Goal: Book appointment/travel/reservation

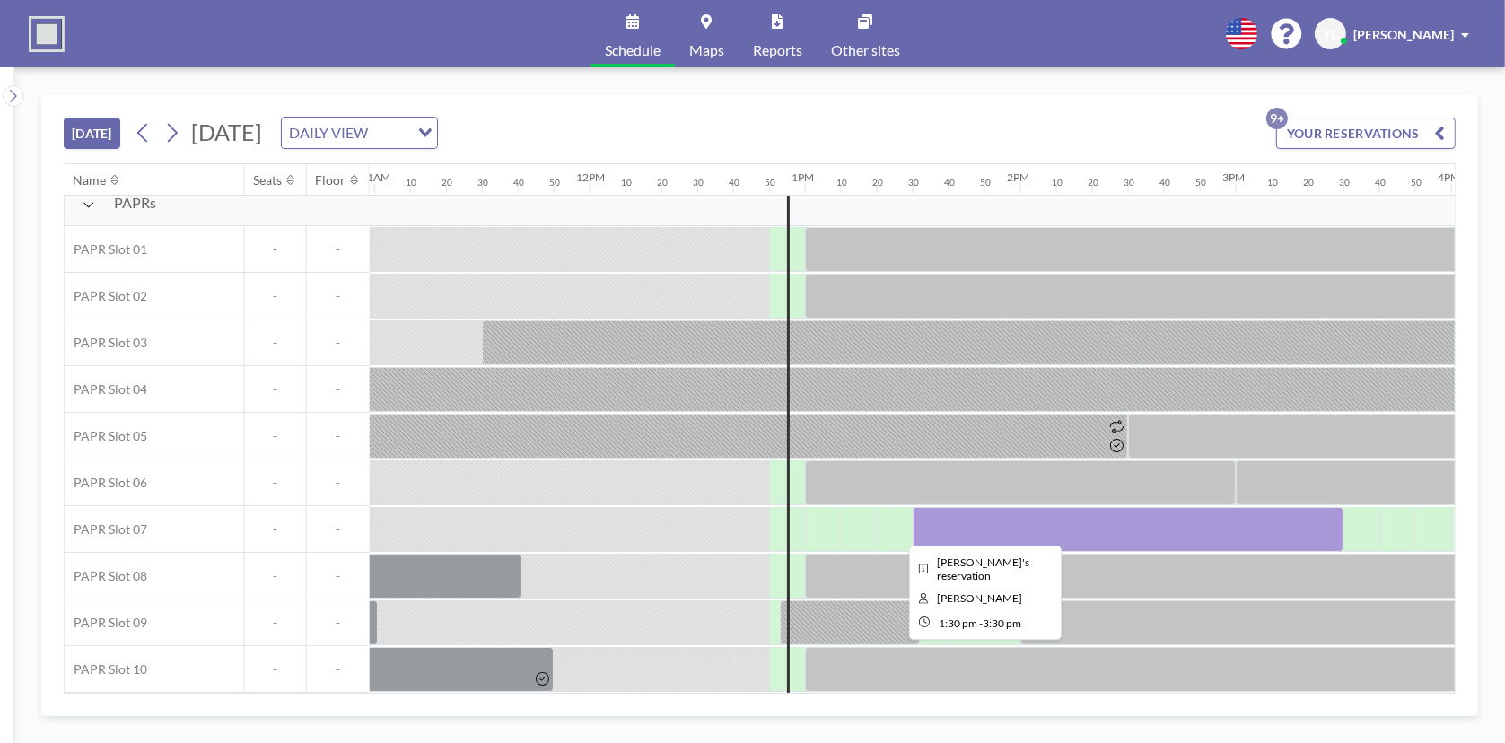
scroll to position [22, 2333]
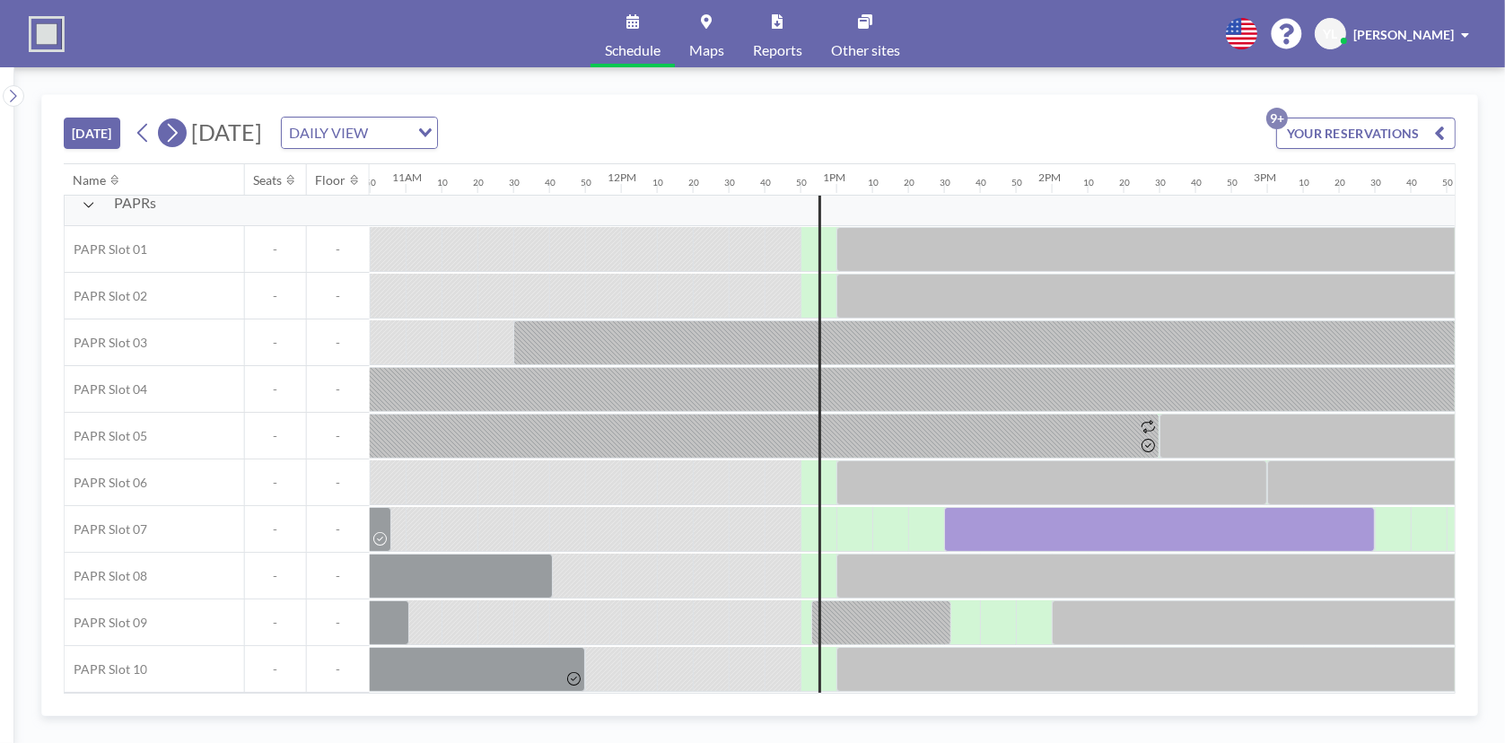
click at [180, 129] on icon at bounding box center [171, 132] width 17 height 27
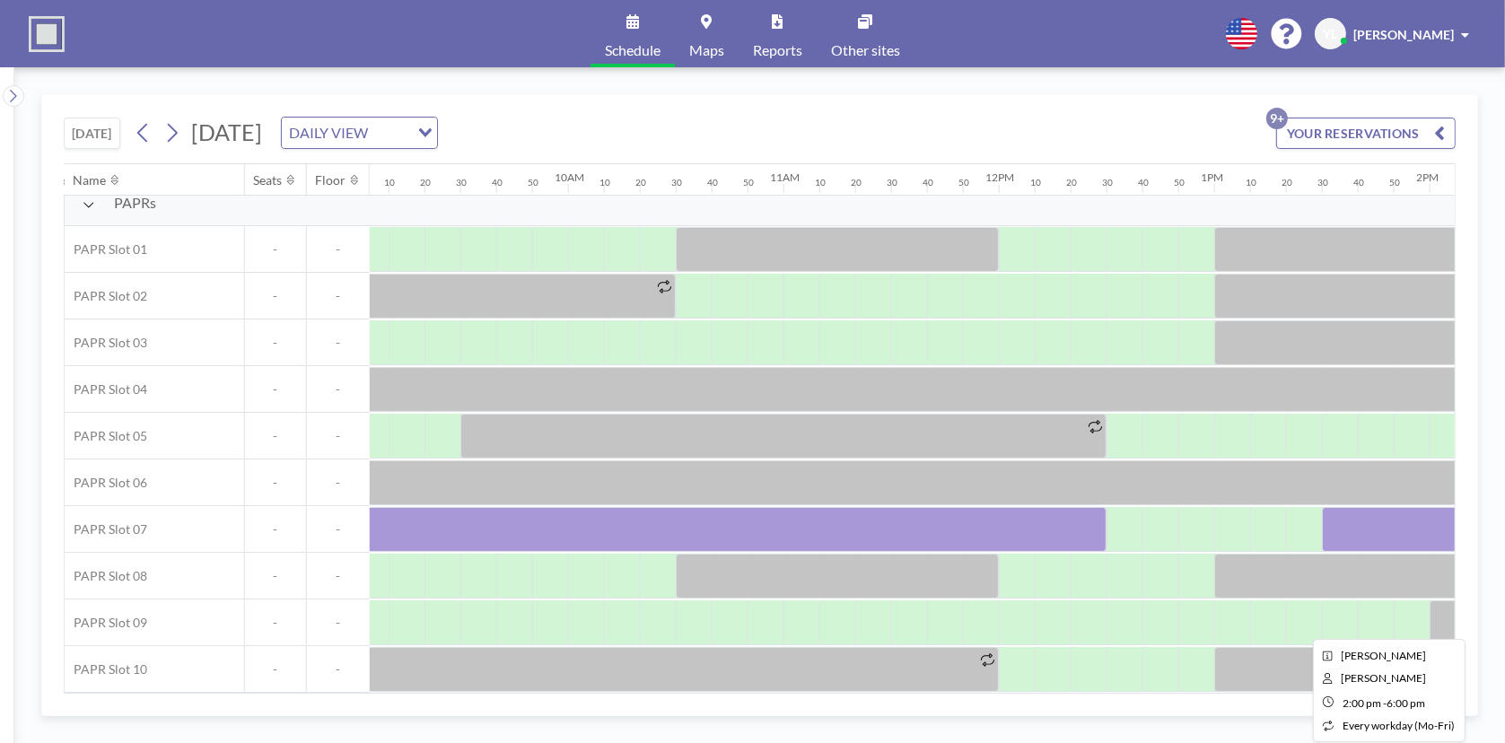
scroll to position [22, 2045]
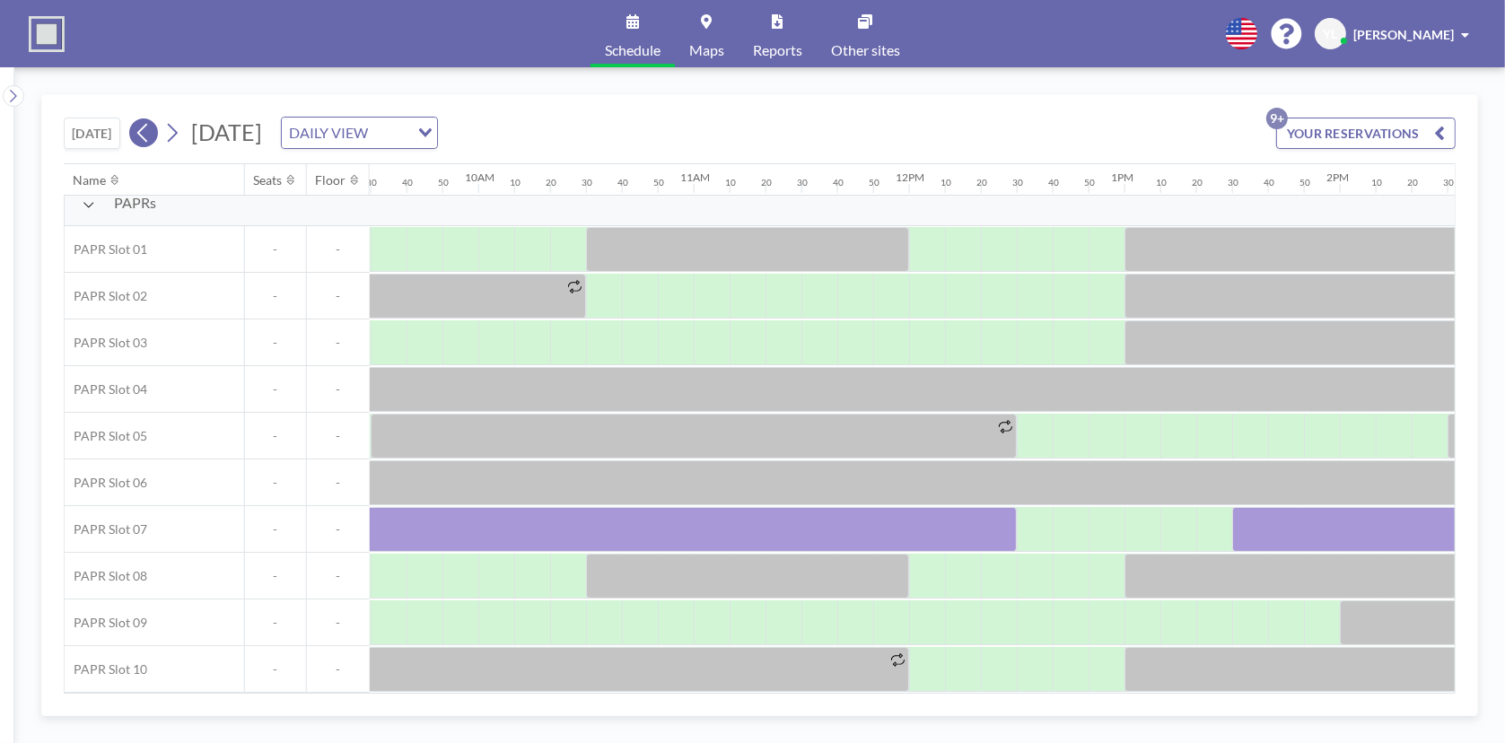
click at [143, 126] on icon at bounding box center [143, 132] width 17 height 27
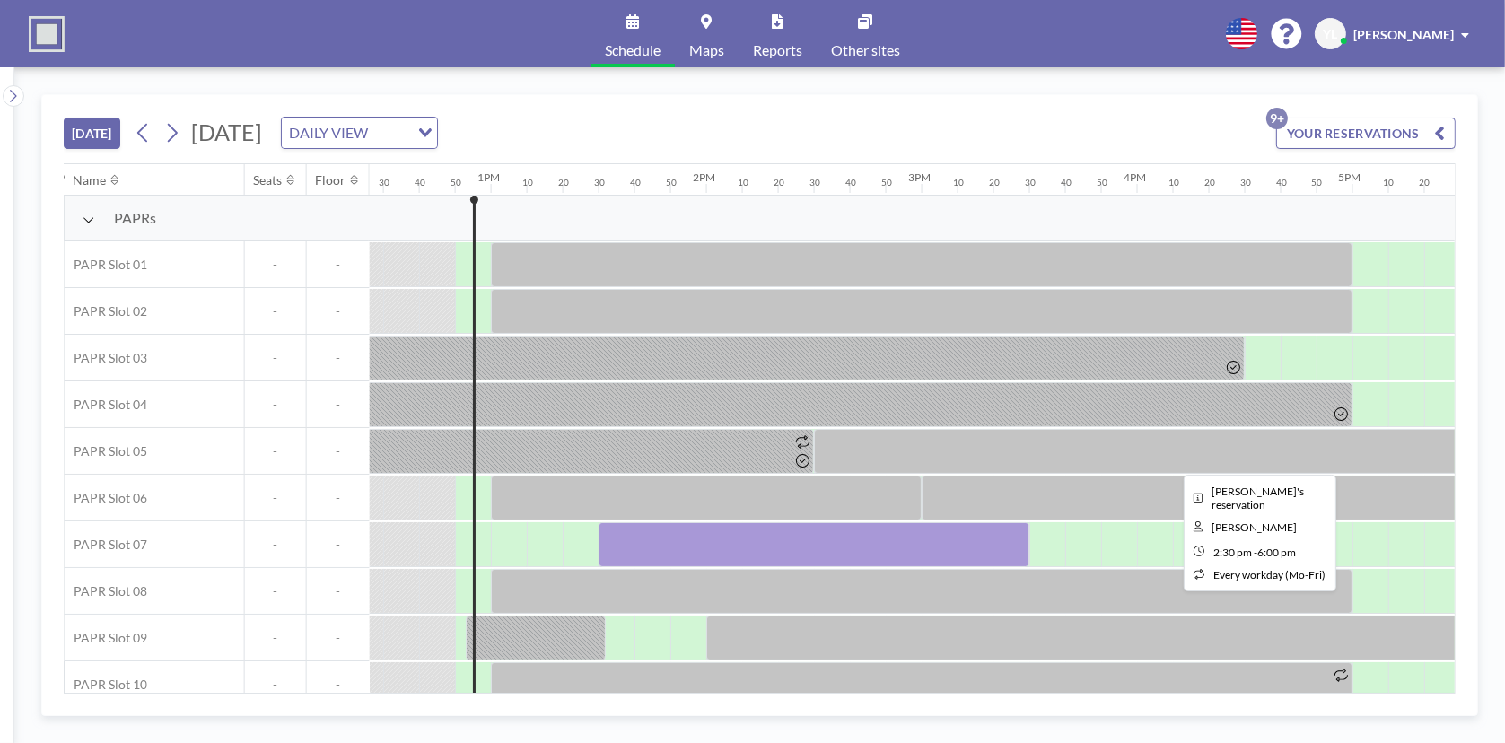
scroll to position [0, 2728]
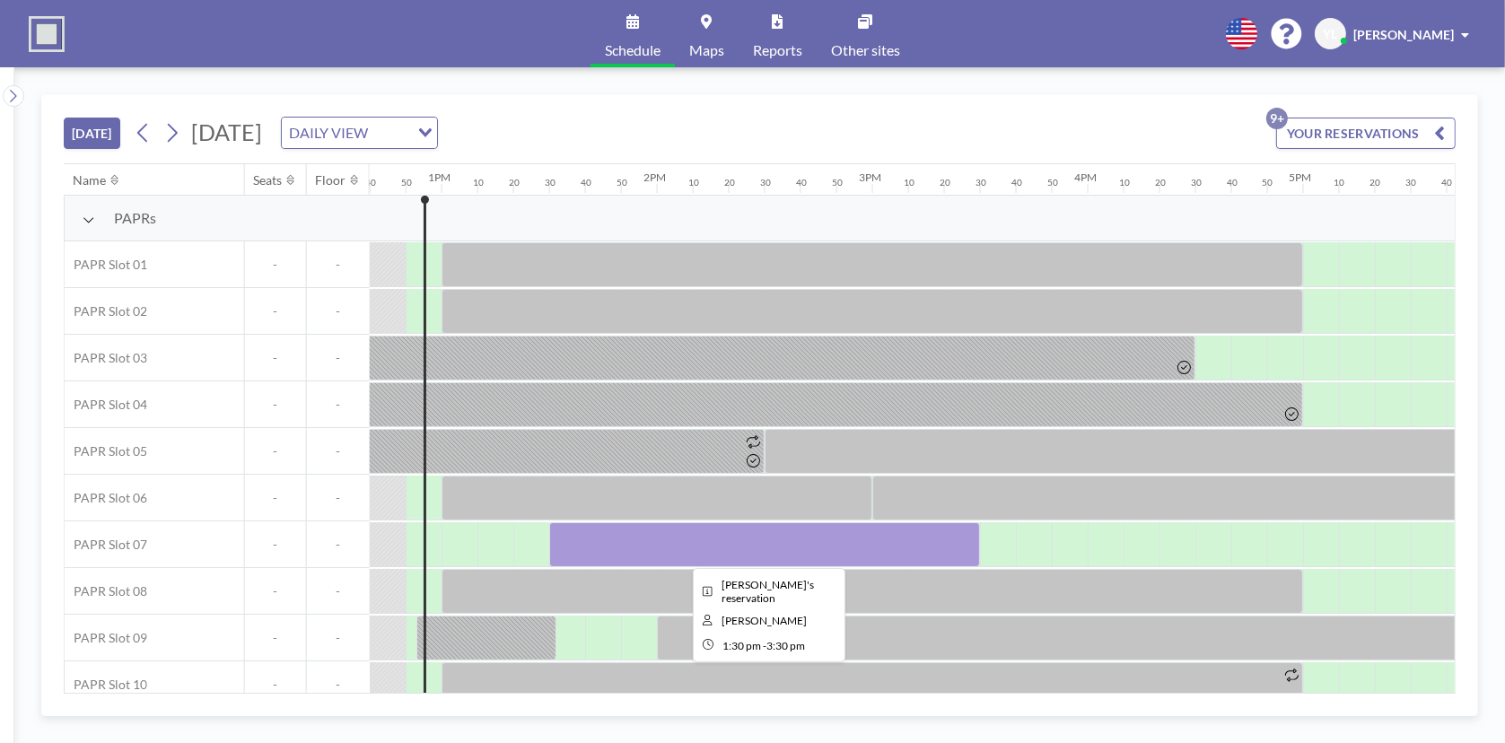
click at [887, 551] on div at bounding box center [764, 544] width 431 height 45
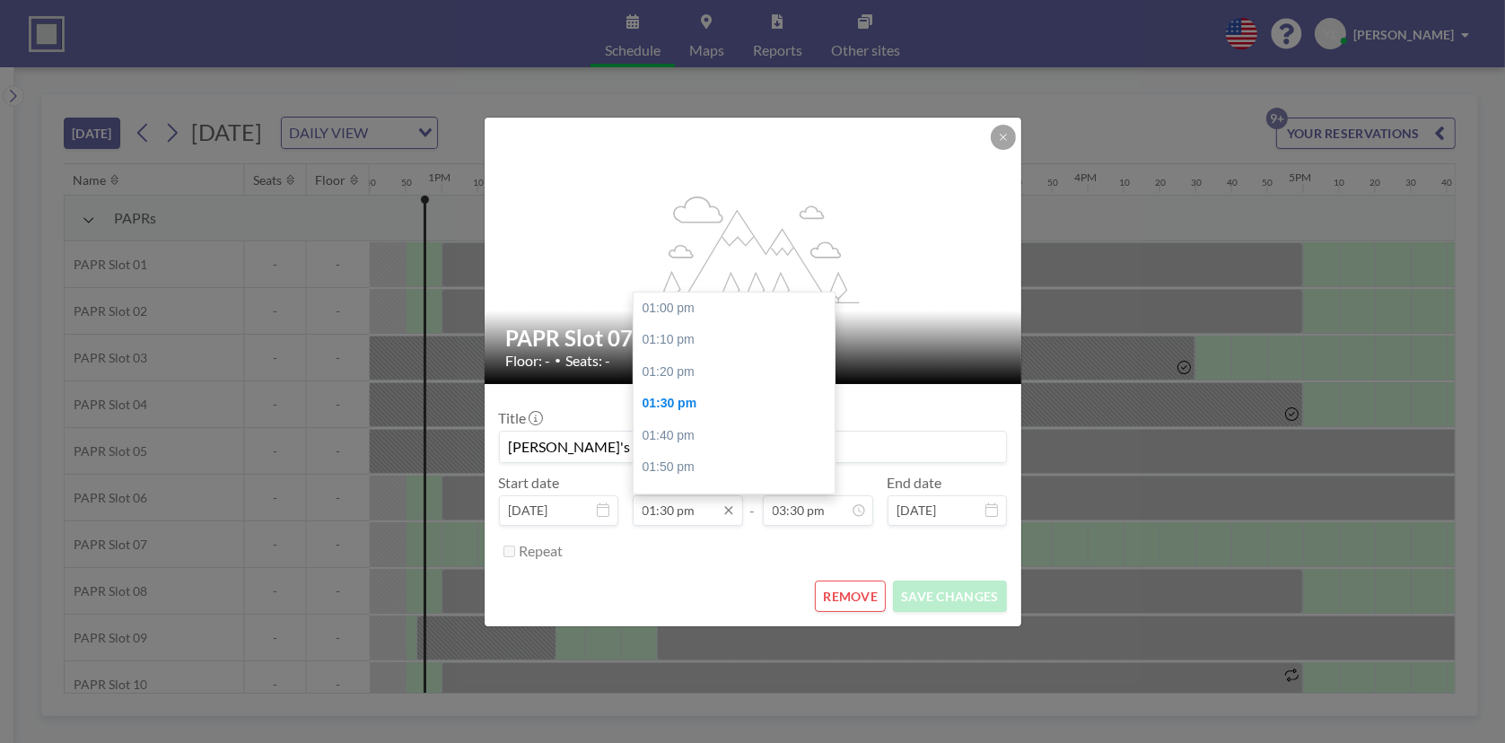
scroll to position [96, 0]
click at [708, 517] on input "01:30 pm" at bounding box center [688, 510] width 110 height 31
click at [722, 415] on div "02:00 pm" at bounding box center [739, 404] width 210 height 32
type input "02:00 pm"
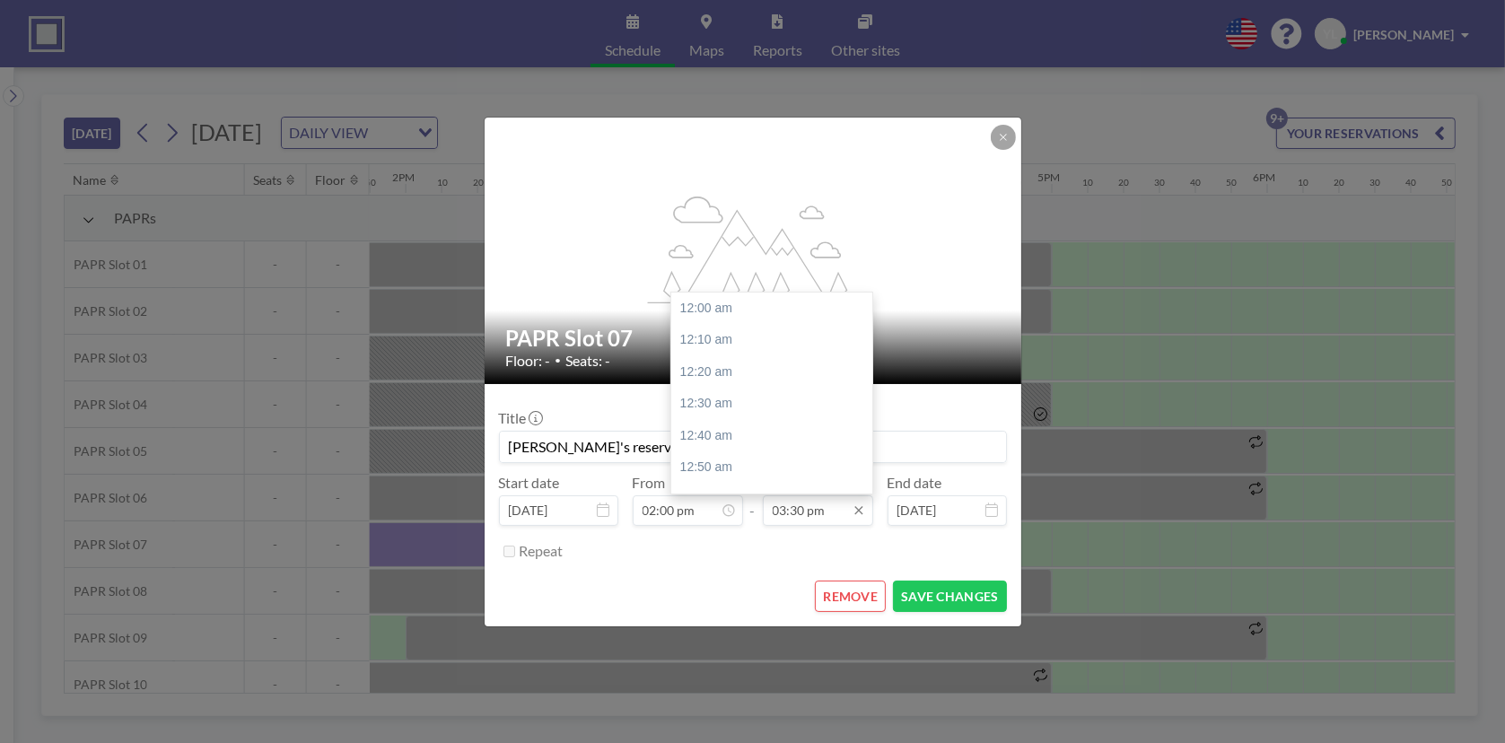
scroll to position [2968, 0]
click at [822, 509] on input "03:30 pm" at bounding box center [818, 510] width 110 height 31
click at [747, 393] on div "04:00 pm" at bounding box center [776, 407] width 210 height 32
type input "04:00 pm"
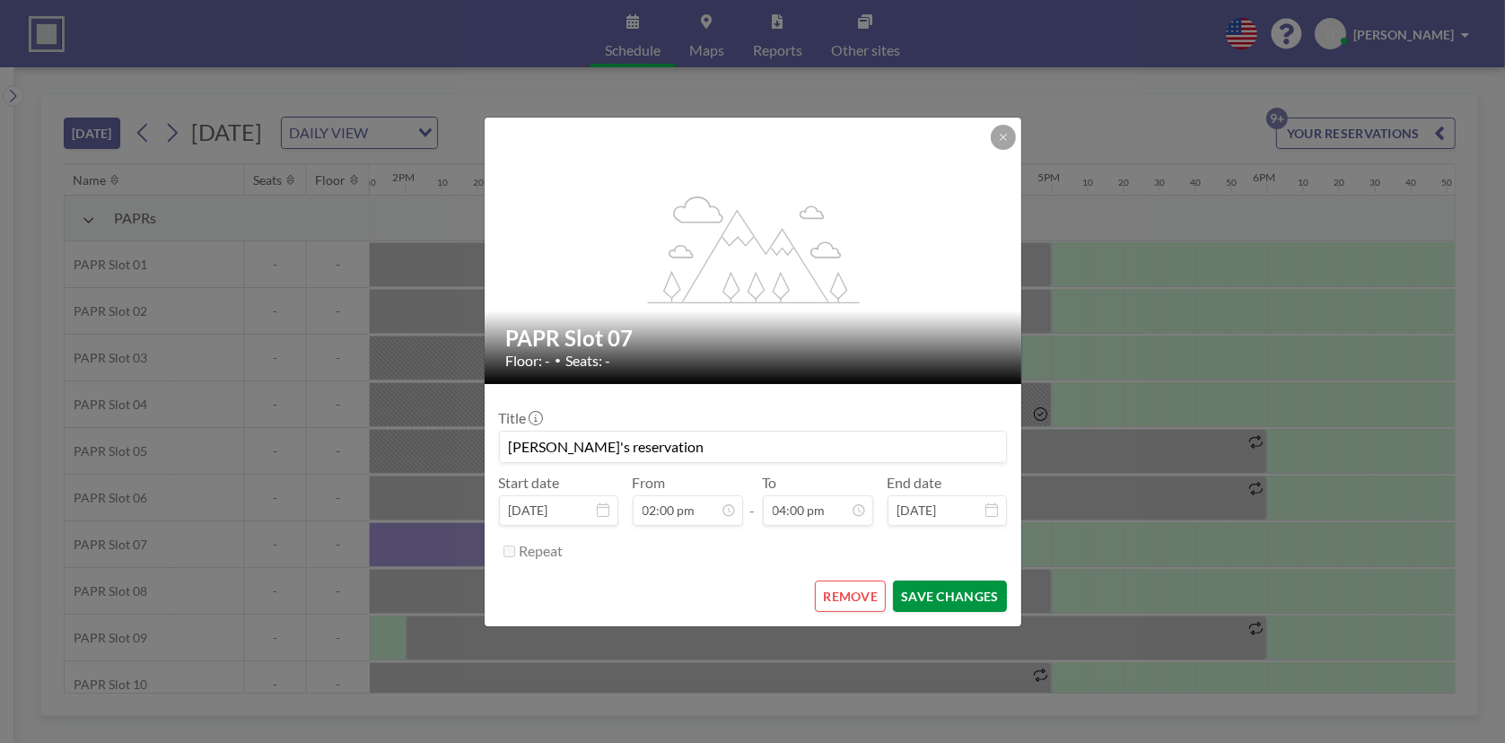
click at [966, 593] on button "SAVE CHANGES" at bounding box center [949, 596] width 113 height 31
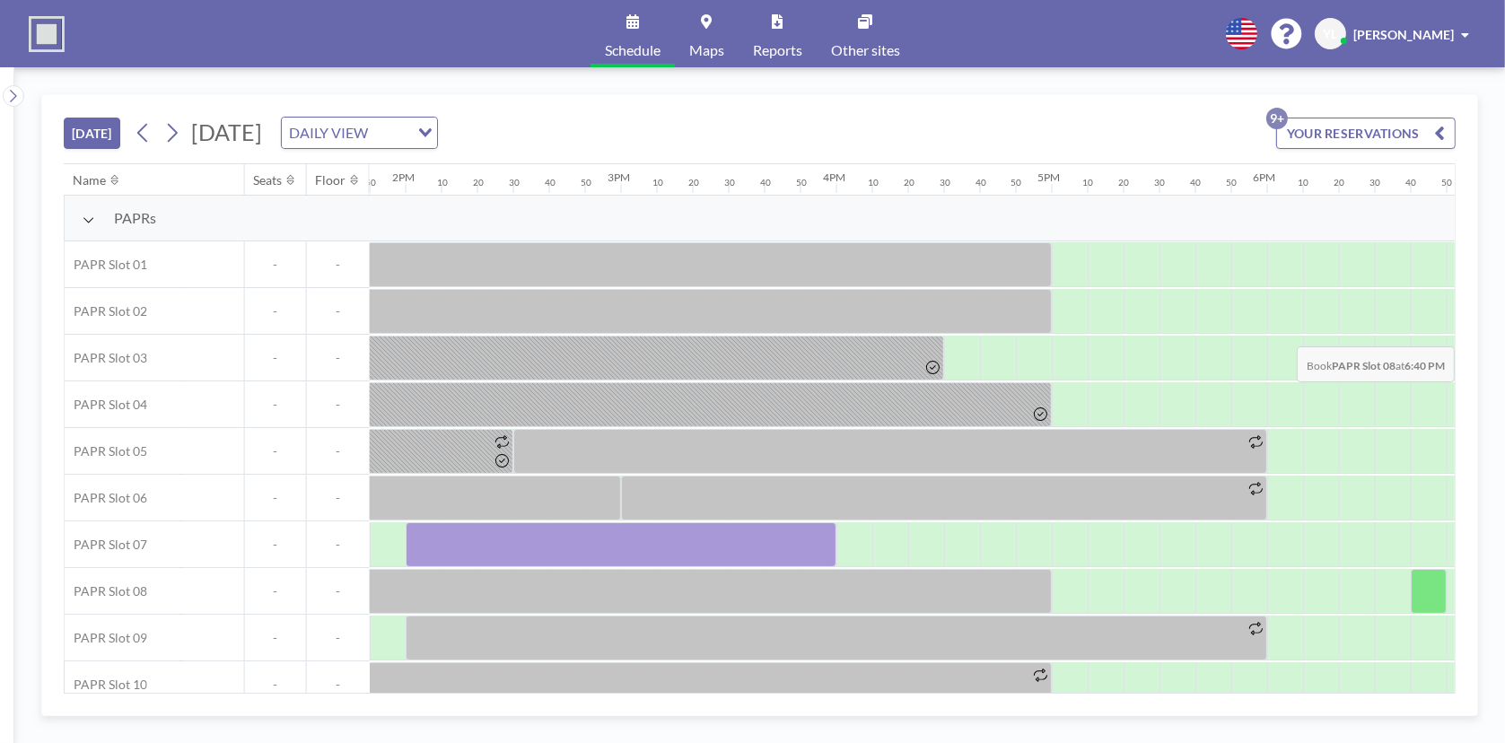
click at [1496, 332] on div "[DATE] [DATE] DAILY VIEW Loading... YOUR RESERVATIONS 9+ Name Seats Floor 12AM …" at bounding box center [759, 405] width 1491 height 676
